Goal: Navigation & Orientation: Understand site structure

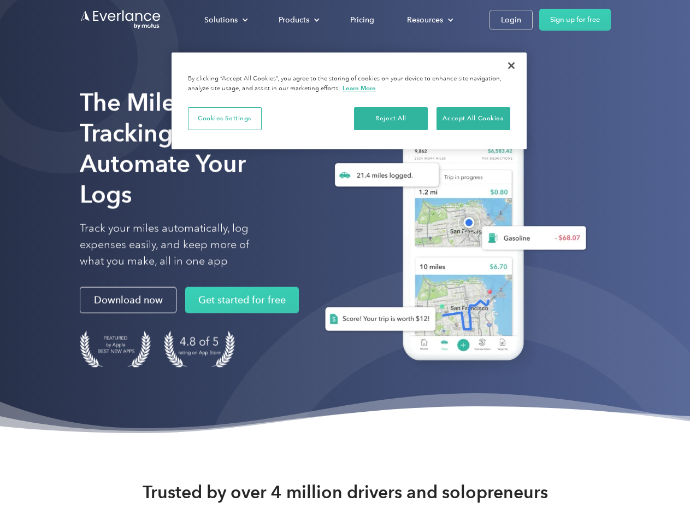
click at [226, 20] on div "Solutions" at bounding box center [220, 20] width 33 height 14
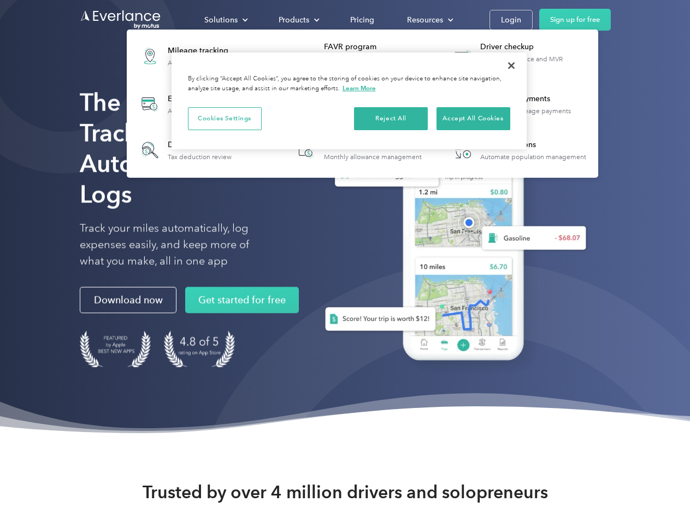
click at [298, 20] on div "Products" at bounding box center [294, 20] width 31 height 14
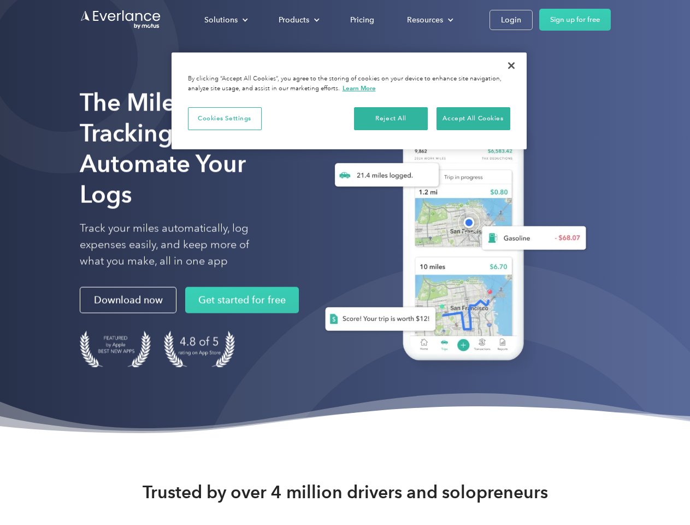
click at [429, 20] on div "Resources" at bounding box center [425, 20] width 36 height 14
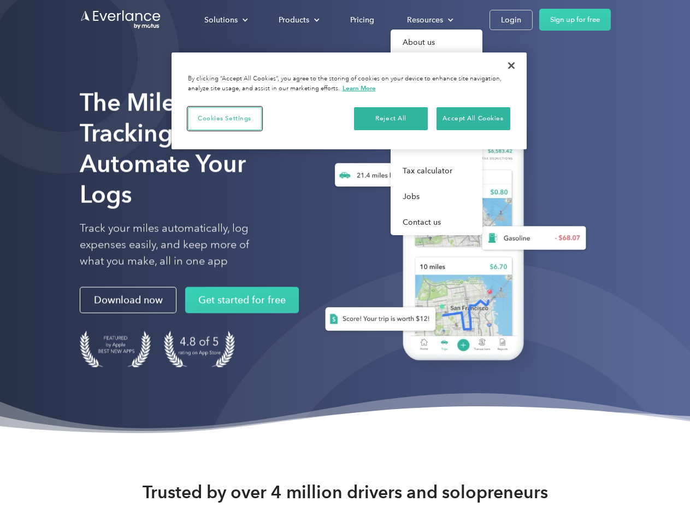
click at [225, 118] on button "Cookies Settings" at bounding box center [225, 118] width 74 height 23
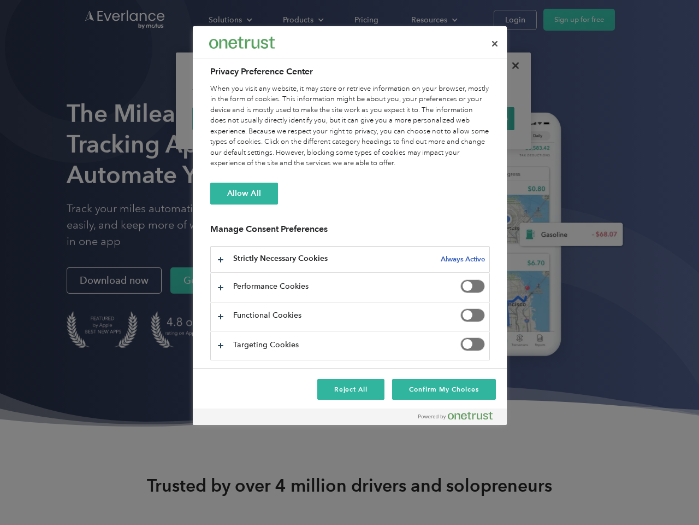
click at [391, 118] on div "When you visit any website, it may store or retrieve information on your browse…" at bounding box center [350, 126] width 280 height 85
click at [473, 118] on div "When you visit any website, it may store or retrieve information on your browse…" at bounding box center [350, 126] width 280 height 85
click at [511, 66] on div at bounding box center [349, 262] width 699 height 525
